Goal: Information Seeking & Learning: Check status

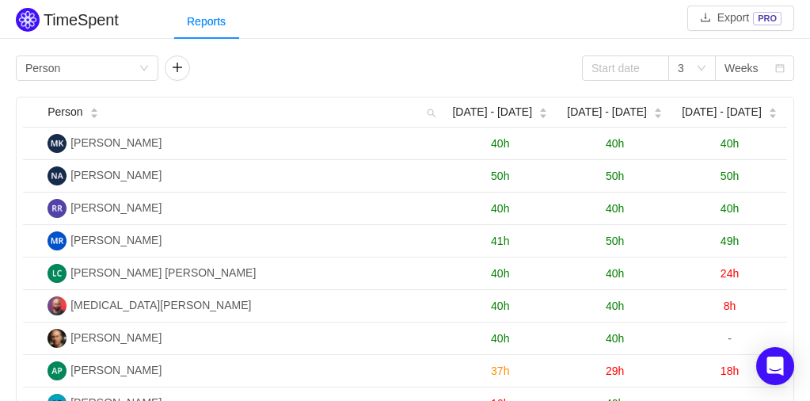
scroll to position [71, 0]
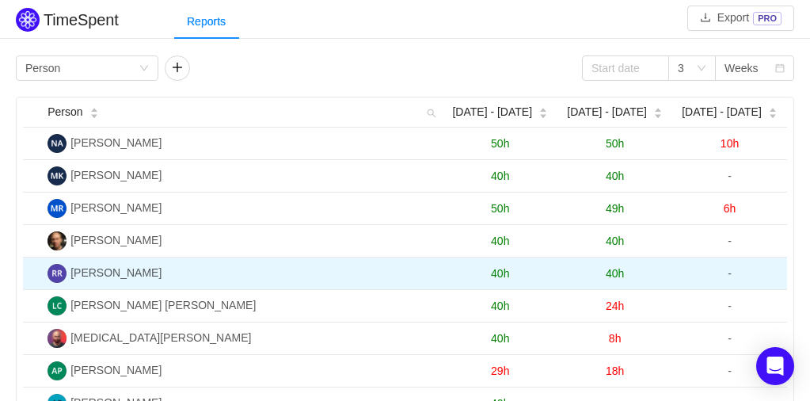
scroll to position [71, 0]
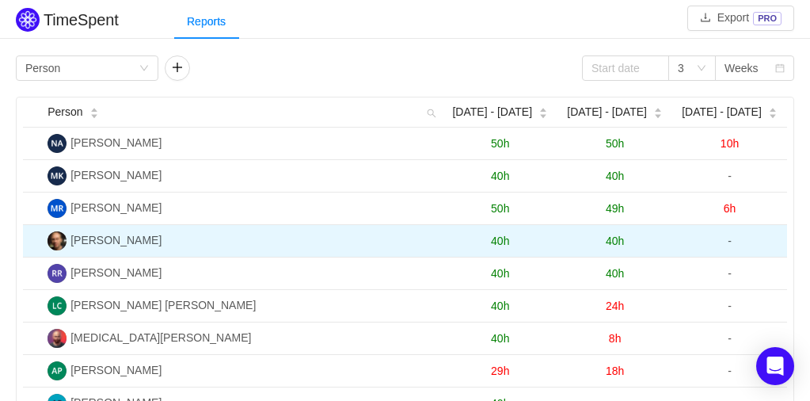
click at [68, 241] on span "[PERSON_NAME]" at bounding box center [104, 240] width 114 height 13
click at [614, 236] on span "40h" at bounding box center [615, 240] width 18 height 13
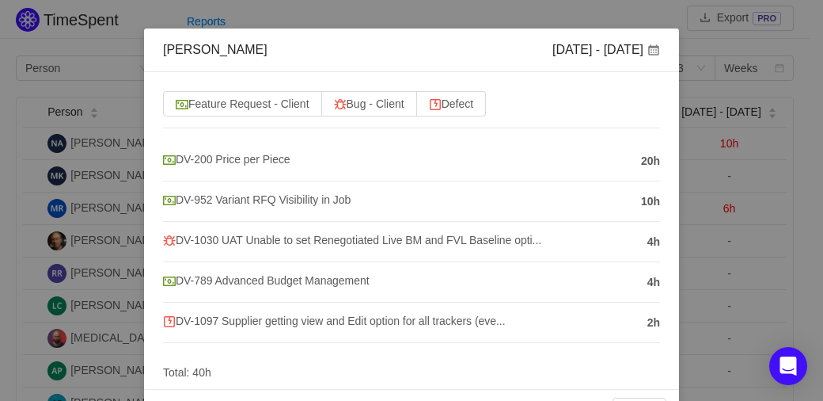
scroll to position [57, 0]
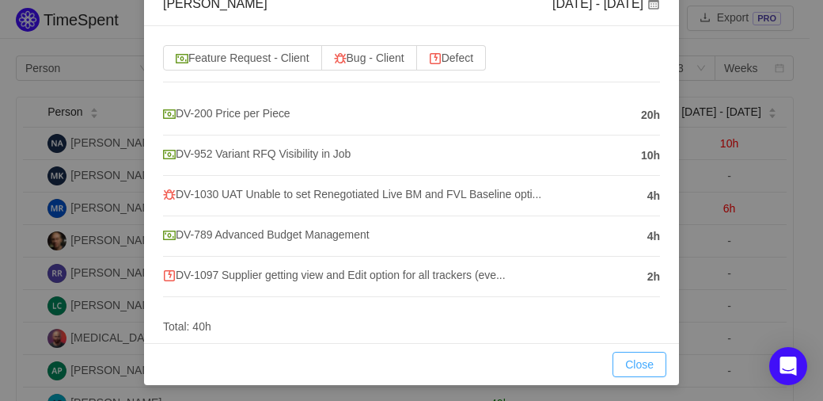
click at [639, 364] on button "Close" at bounding box center [640, 363] width 54 height 25
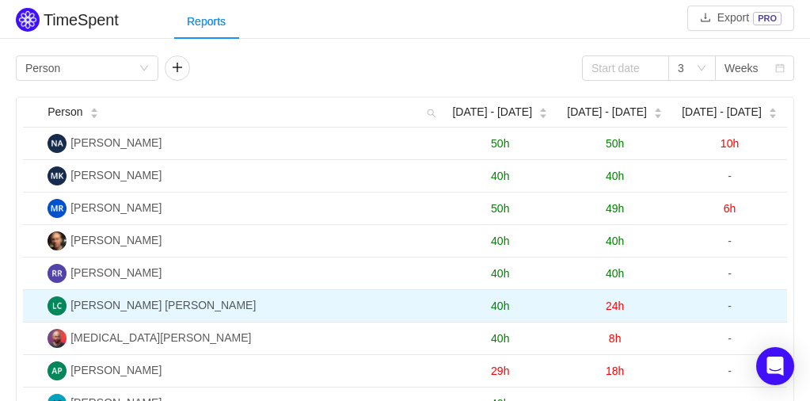
scroll to position [71, 0]
